Goal: Transaction & Acquisition: Register for event/course

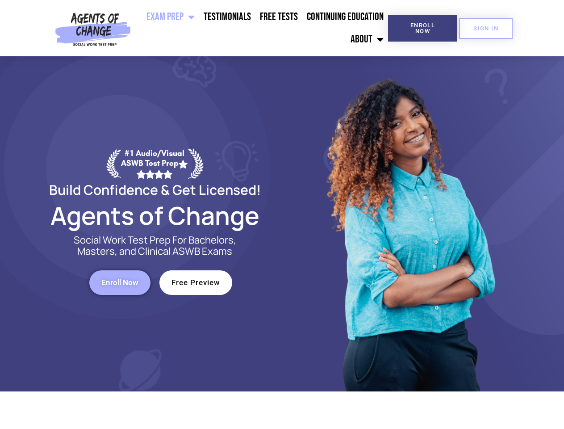
click at [282, 214] on div at bounding box center [409, 223] width 255 height 335
click at [261, 28] on ul "Exam Prep BSW Exam Prep: ASWB Bachelors Level Exam LMSW Exam Prep: ASWB Masters…" at bounding box center [262, 28] width 254 height 45
click at [423, 28] on span "Enroll Now" at bounding box center [423, 28] width 41 height 12
click at [486, 28] on span "SIGN IN" at bounding box center [486, 28] width 25 height 6
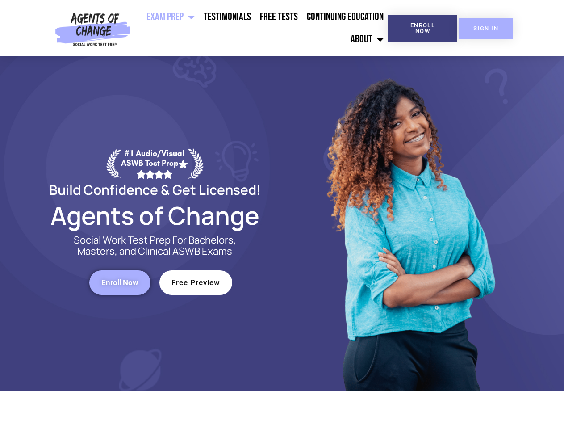
click at [486, 28] on span "SIGN IN" at bounding box center [486, 28] width 25 height 6
click at [120, 282] on span "Enroll Now" at bounding box center [119, 283] width 37 height 8
click at [196, 282] on span "Free Preview" at bounding box center [196, 283] width 49 height 8
